Goal: Transaction & Acquisition: Purchase product/service

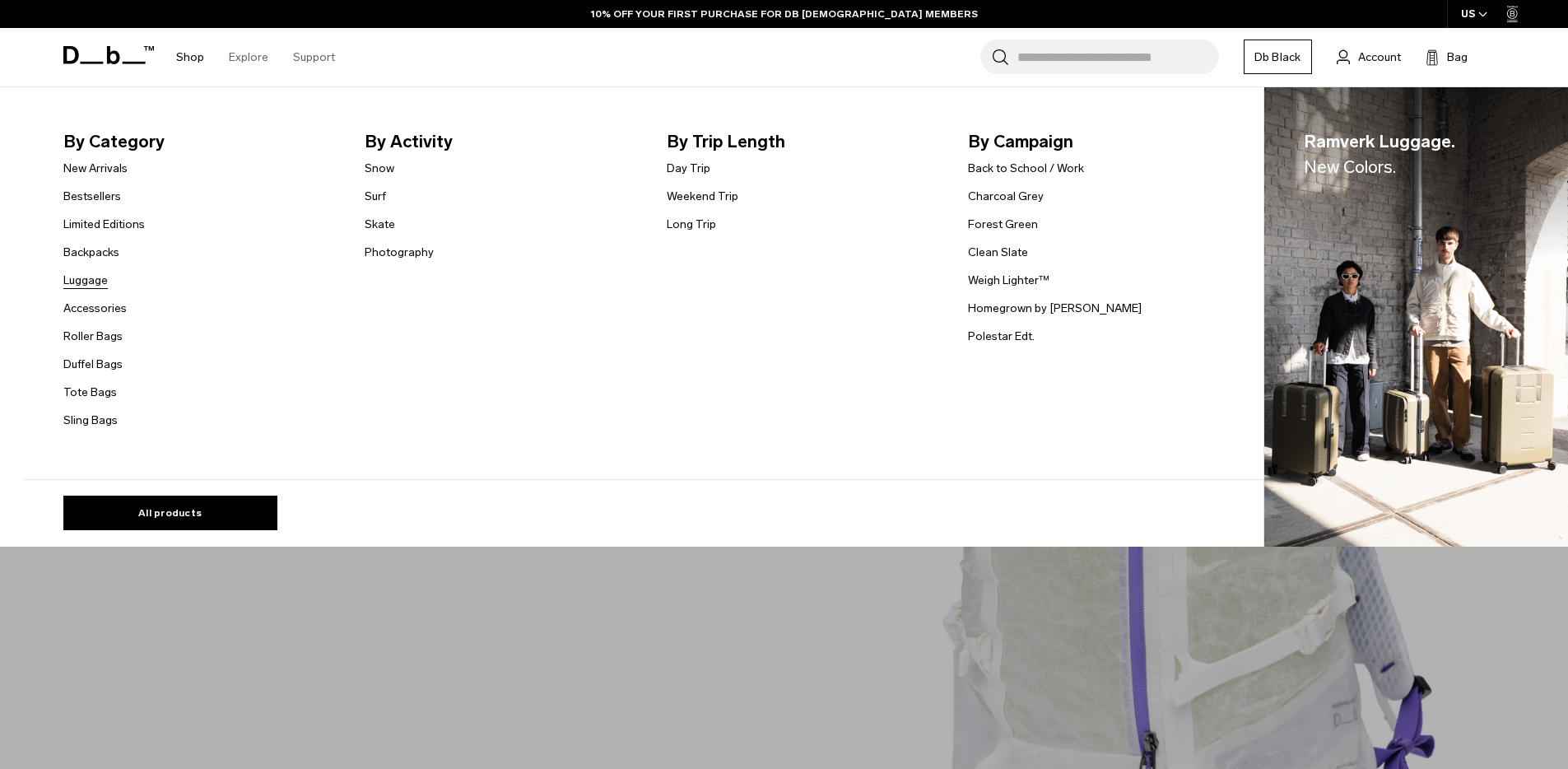
click at [106, 277] on link "Luggage" at bounding box center [85, 280] width 44 height 17
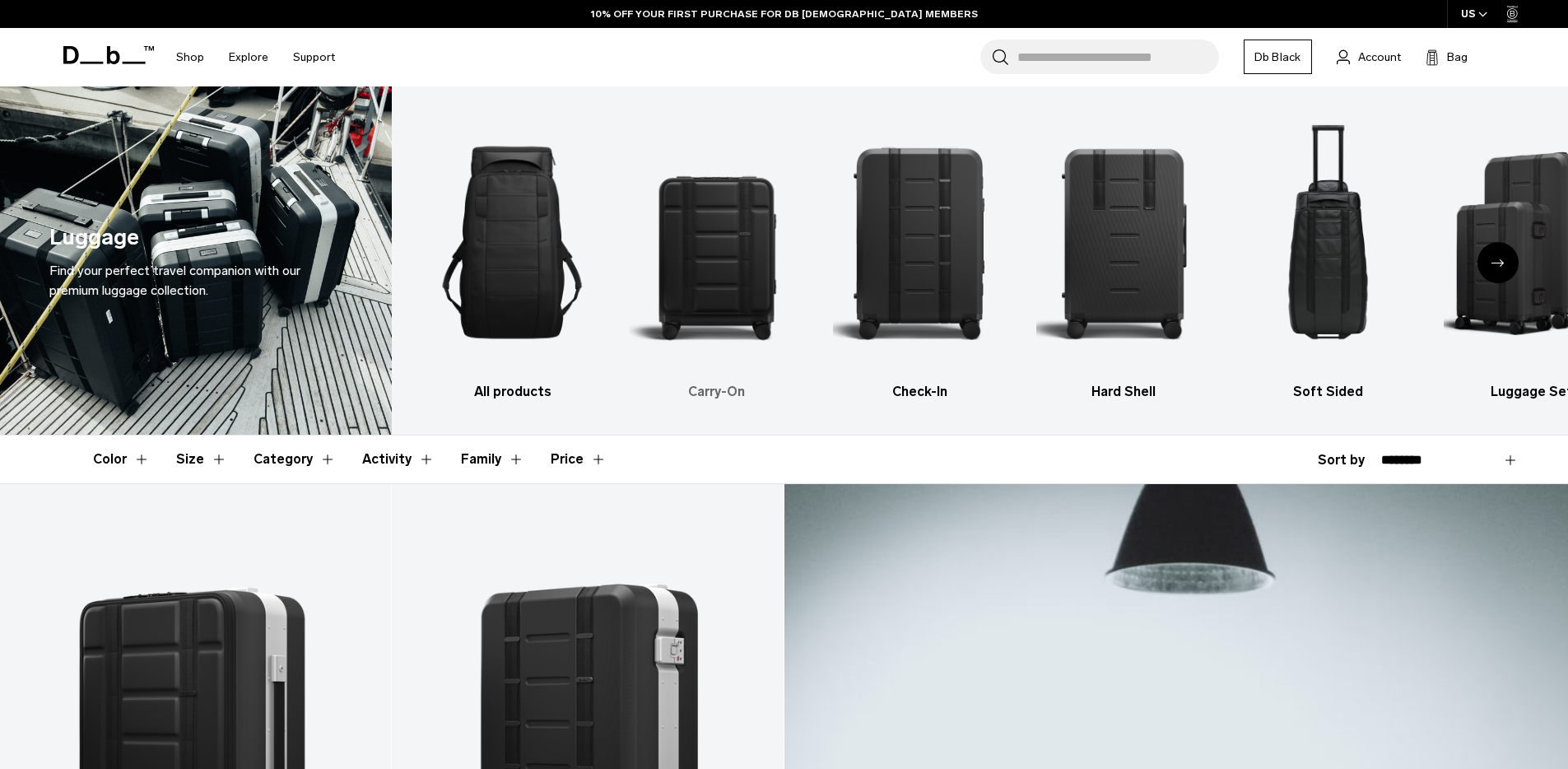
click at [712, 260] on img "2 / 6" at bounding box center [716, 242] width 175 height 263
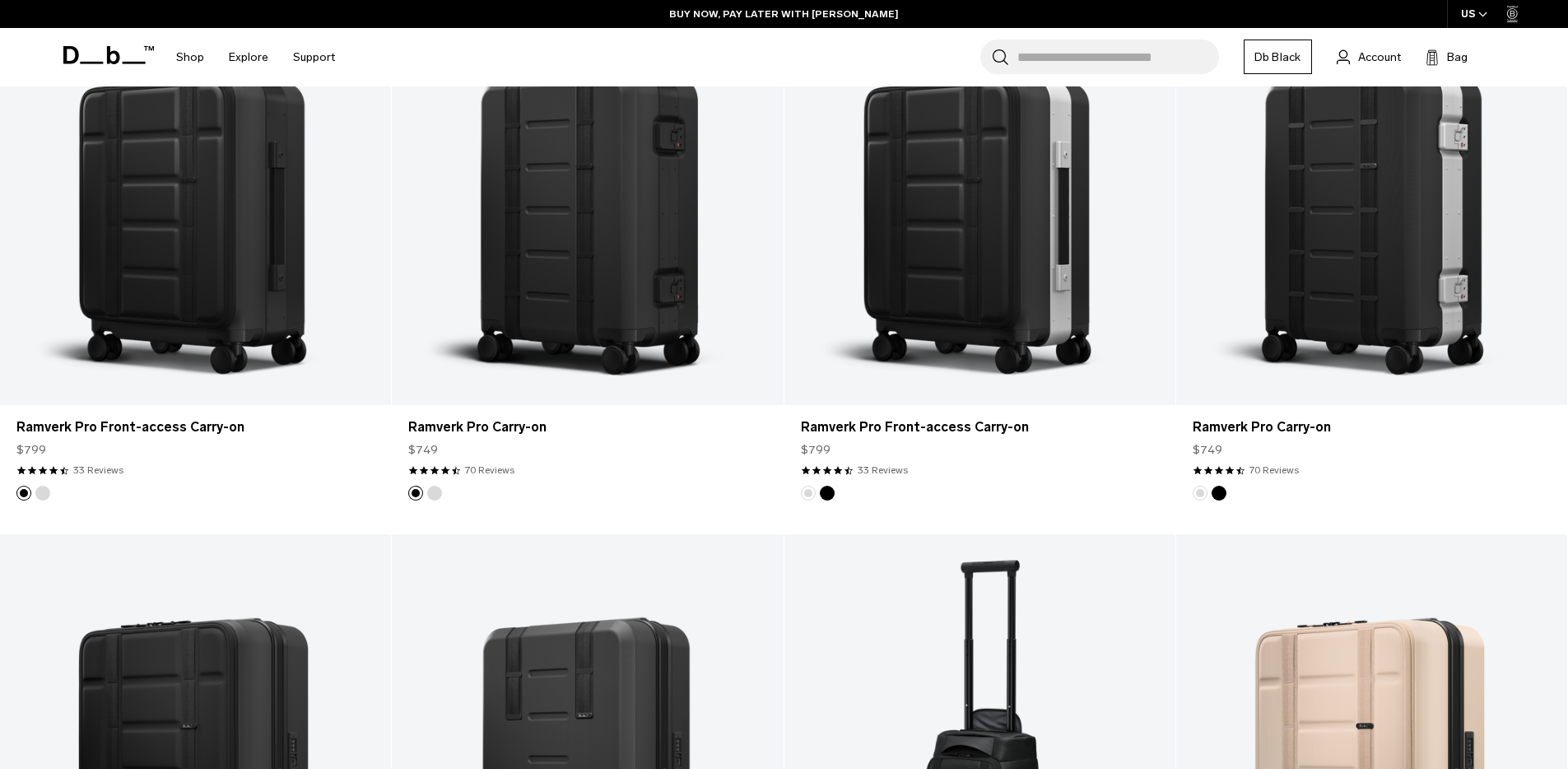
scroll to position [415, 0]
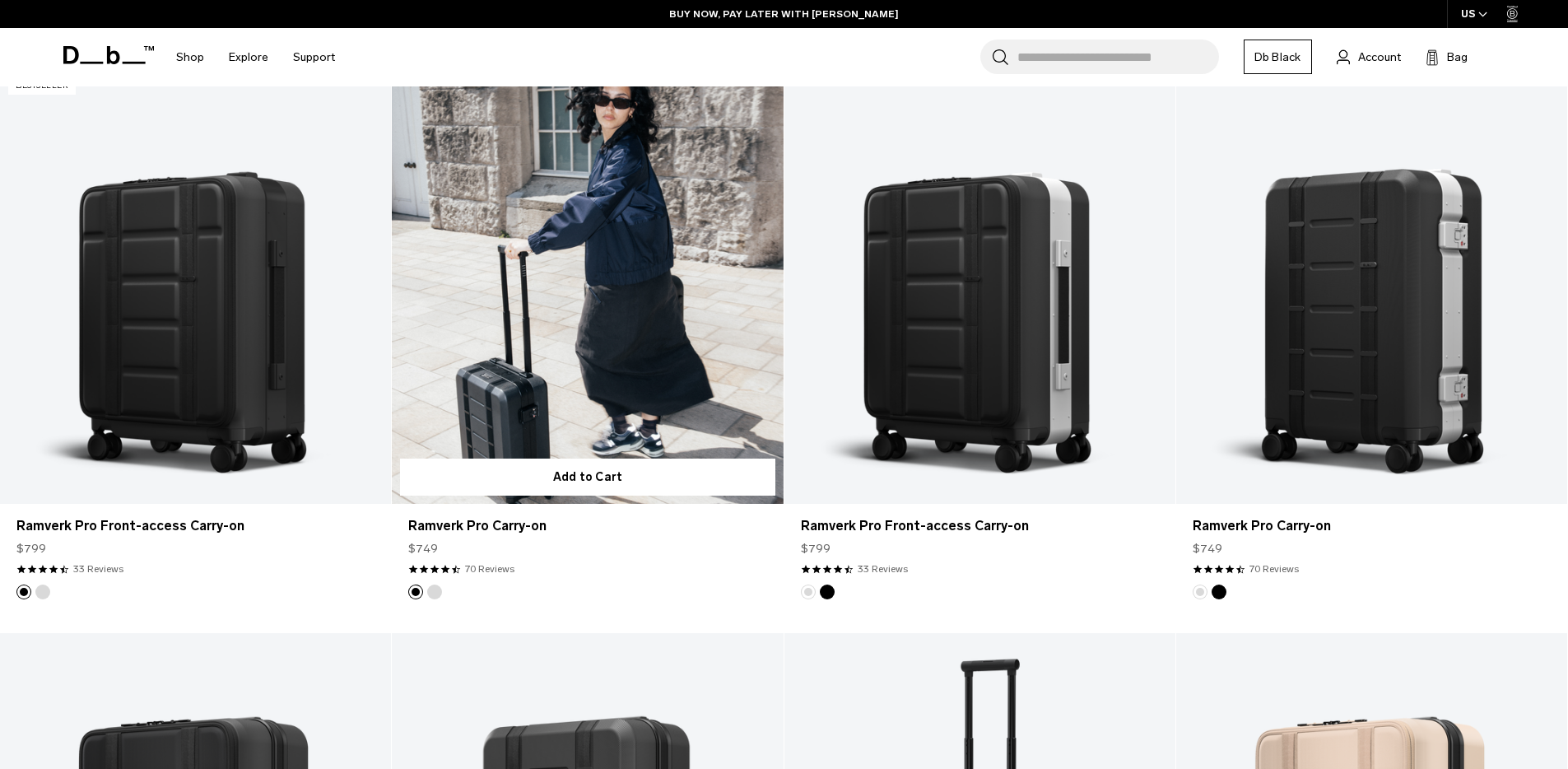
click at [641, 340] on link "Ramverk Pro Carry-on" at bounding box center [587, 286] width 391 height 434
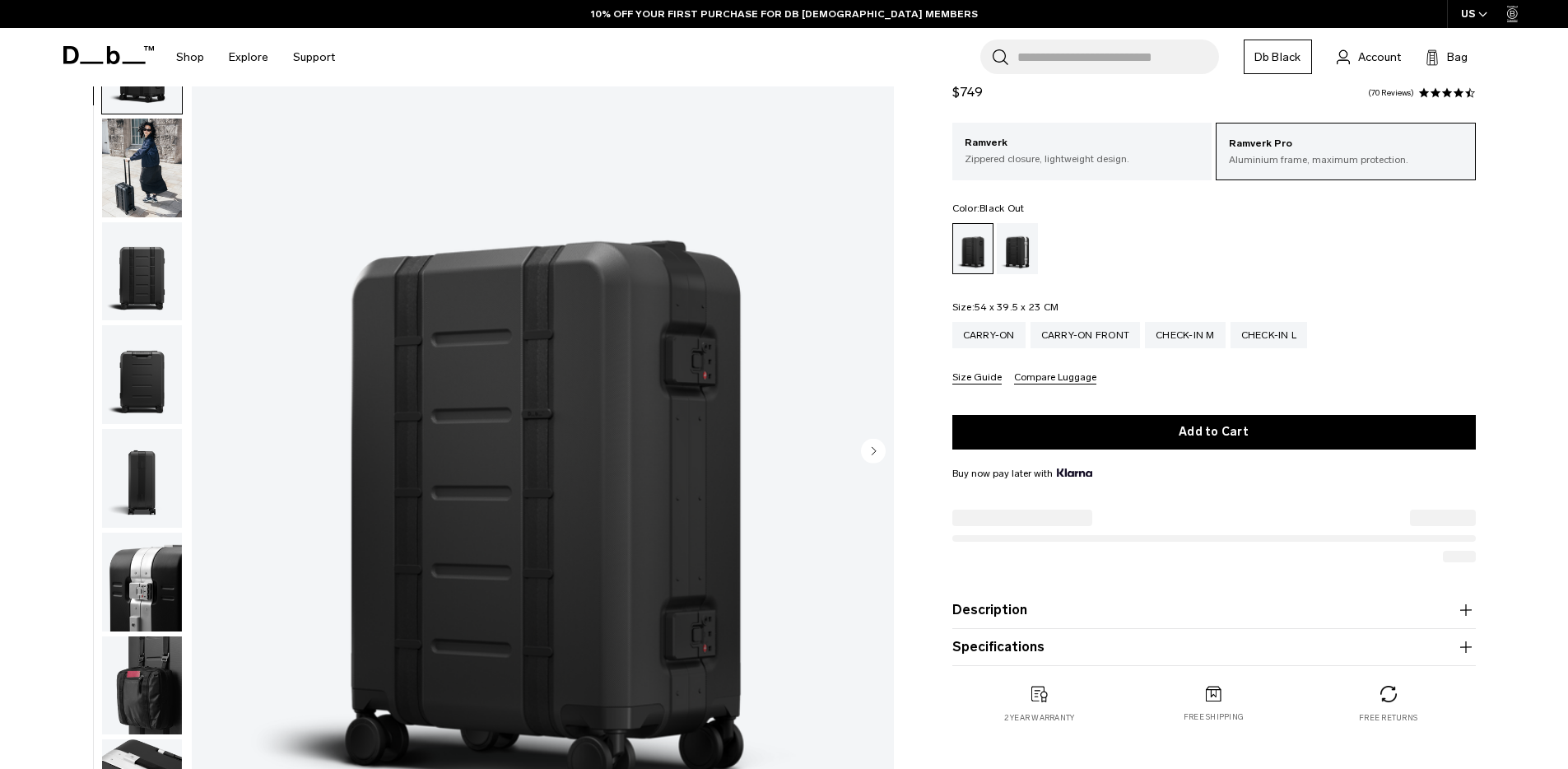
scroll to position [107, 0]
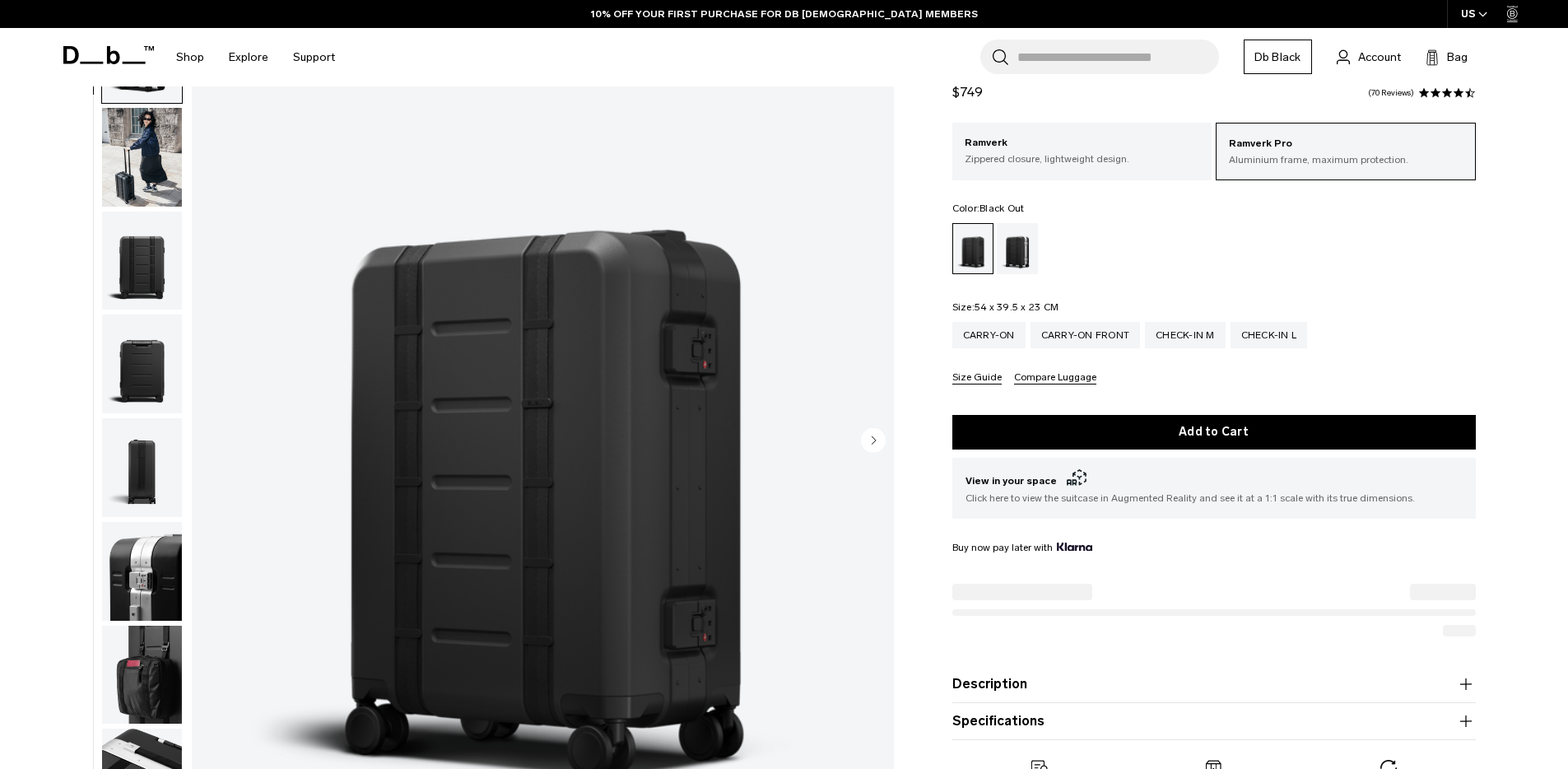
click at [878, 437] on circle "Next slide" at bounding box center [874, 439] width 24 height 25
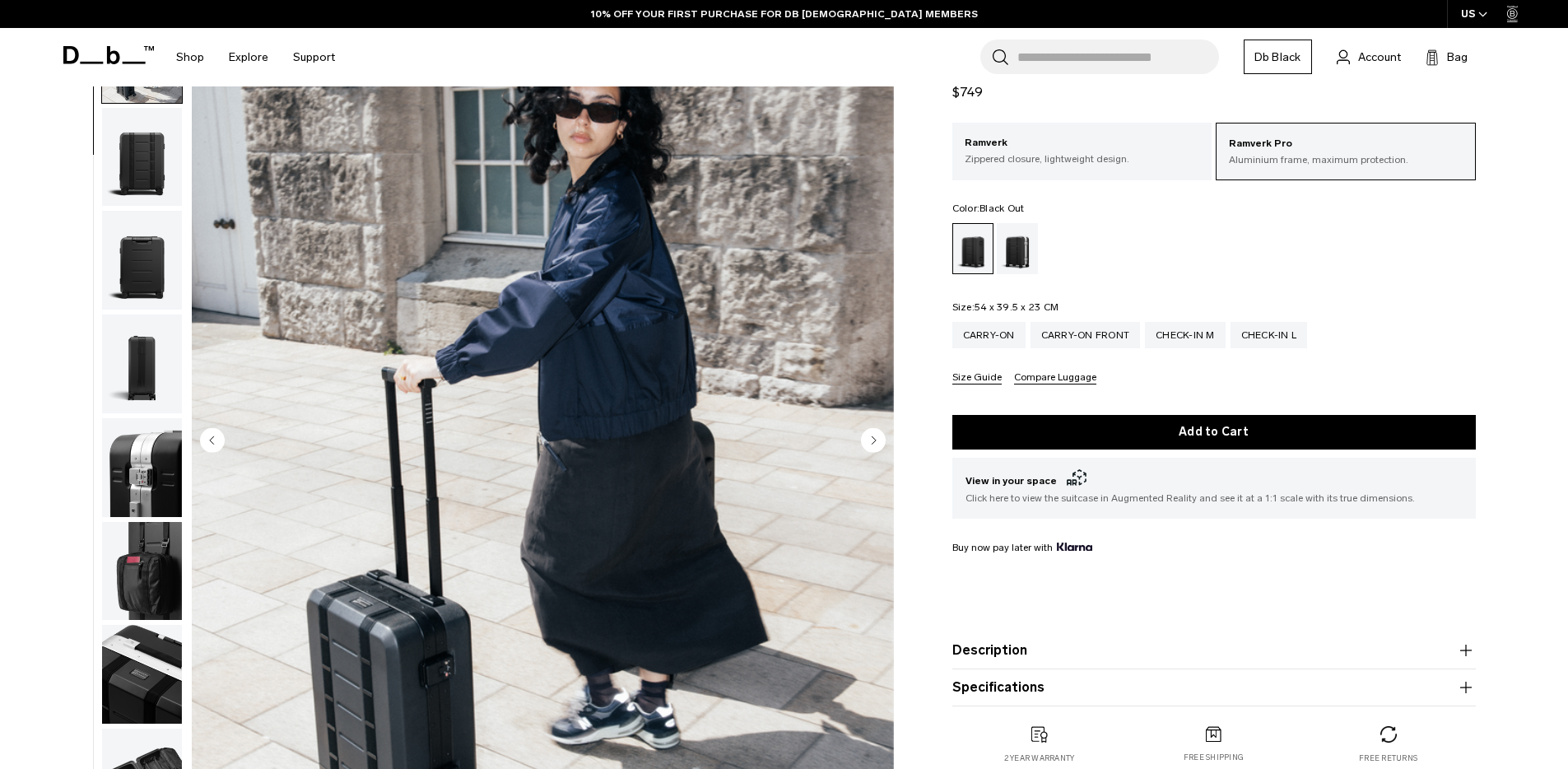
click at [878, 437] on circle "Next slide" at bounding box center [874, 439] width 24 height 25
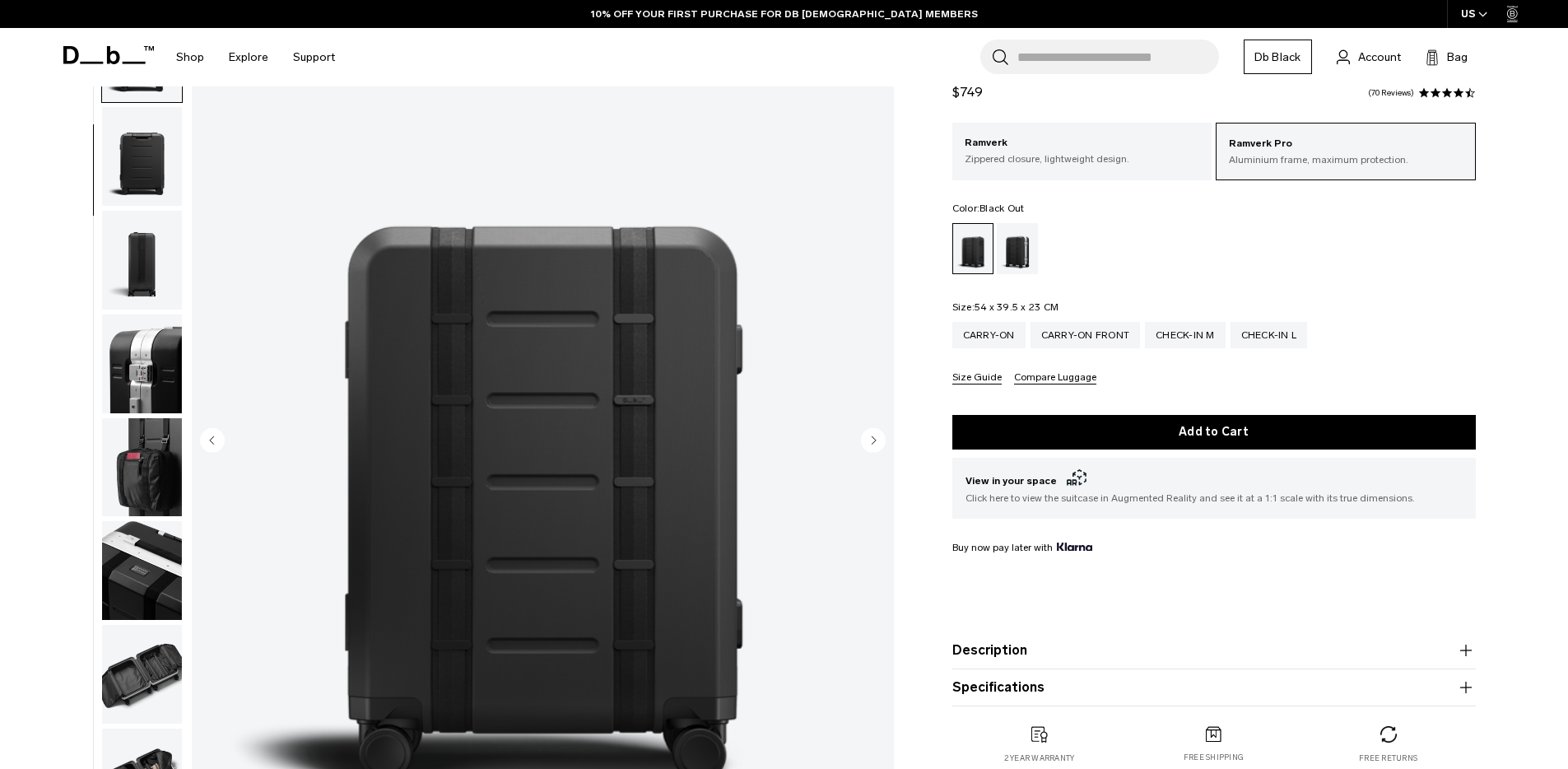
click at [878, 437] on circle "Next slide" at bounding box center [874, 439] width 24 height 25
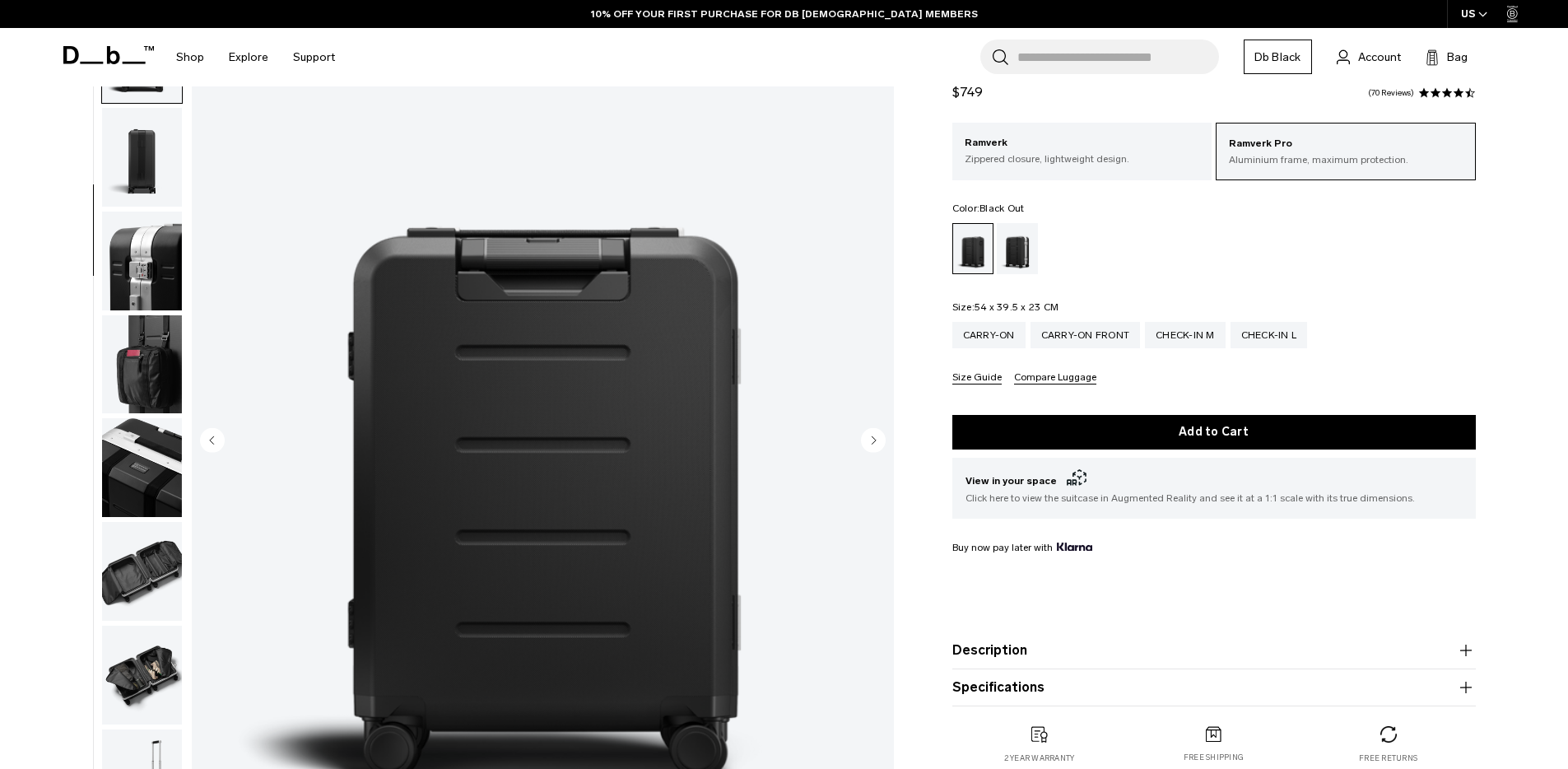
click at [878, 437] on circle "Next slide" at bounding box center [874, 439] width 24 height 25
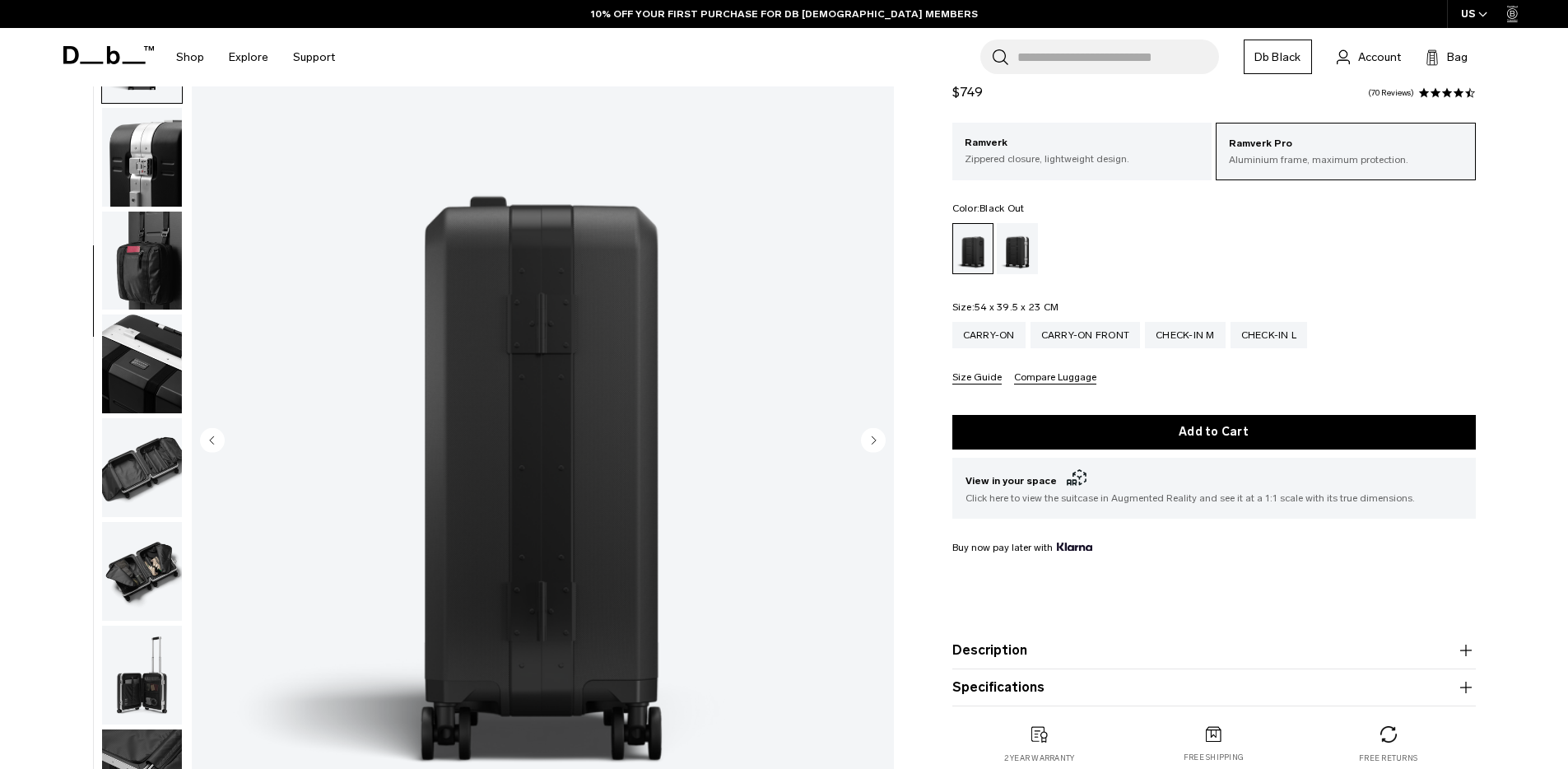
click at [878, 437] on circle "Next slide" at bounding box center [874, 439] width 24 height 25
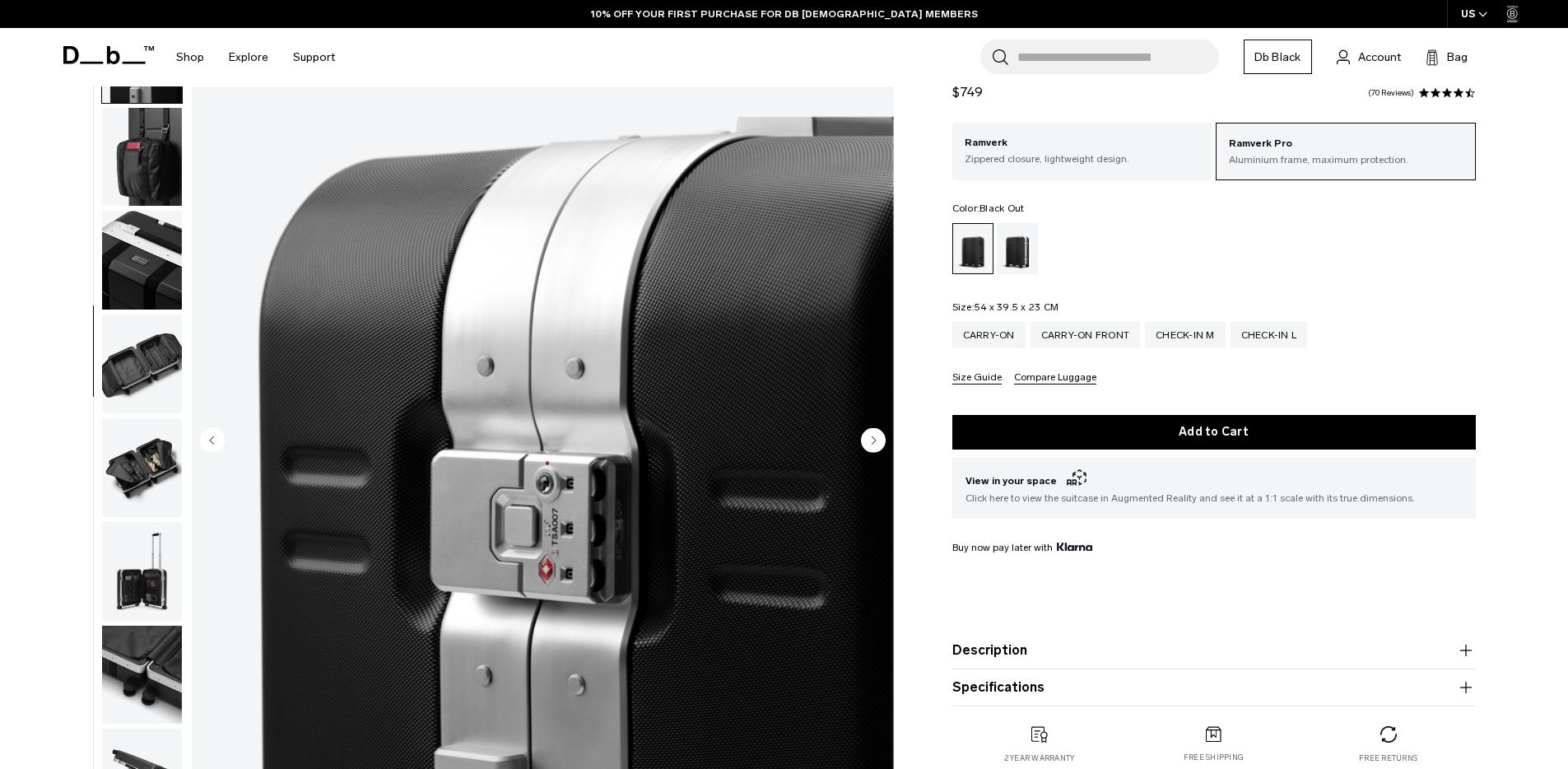
click at [878, 437] on circle "Next slide" at bounding box center [874, 439] width 24 height 25
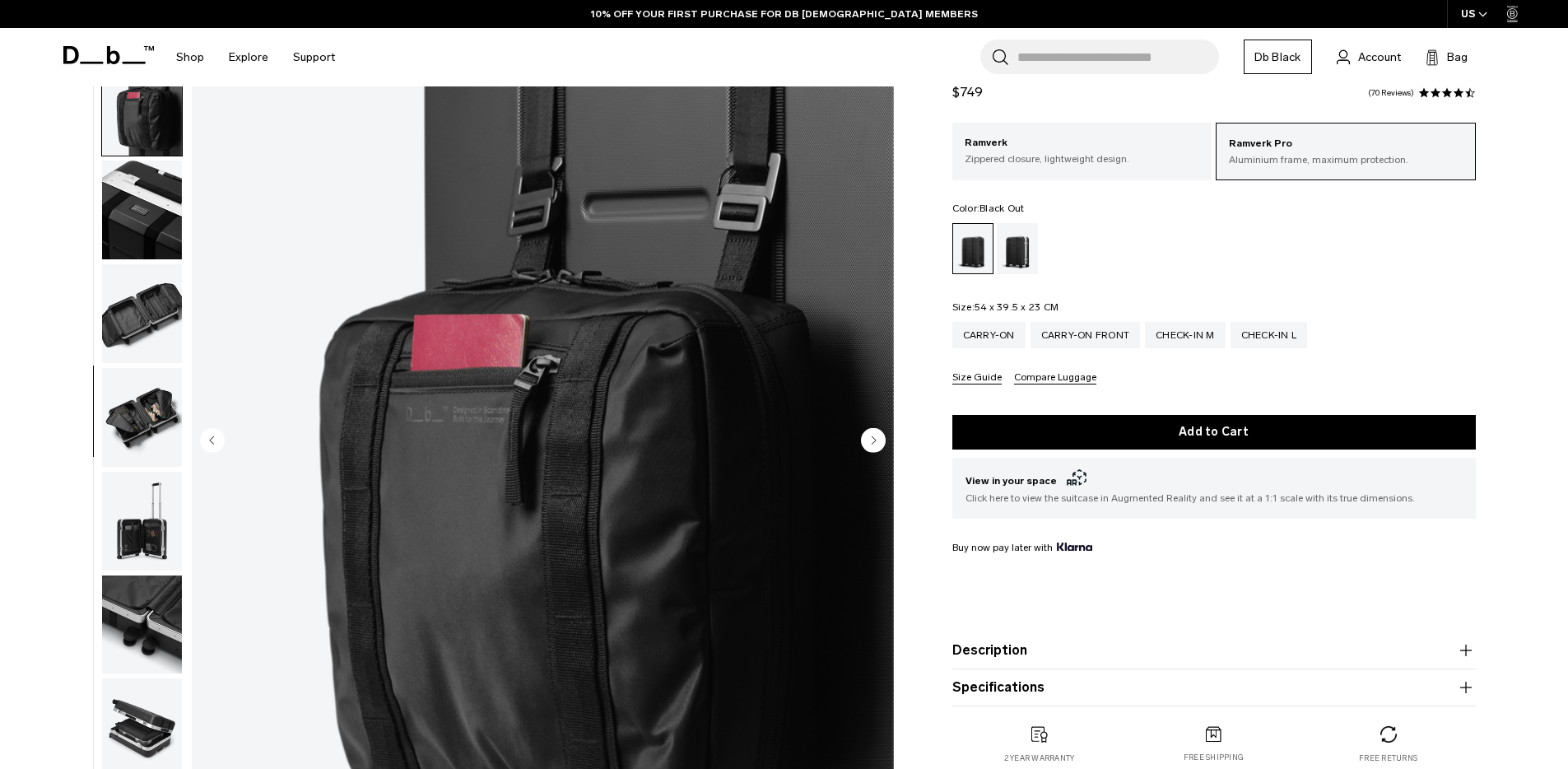
scroll to position [569, 0]
